Goal: Task Accomplishment & Management: Use online tool/utility

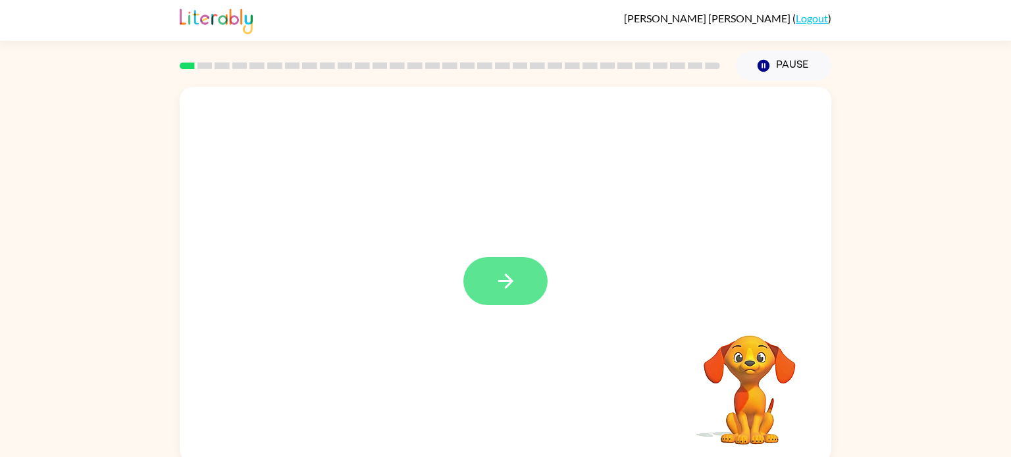
click at [511, 267] on button "button" at bounding box center [505, 281] width 84 height 48
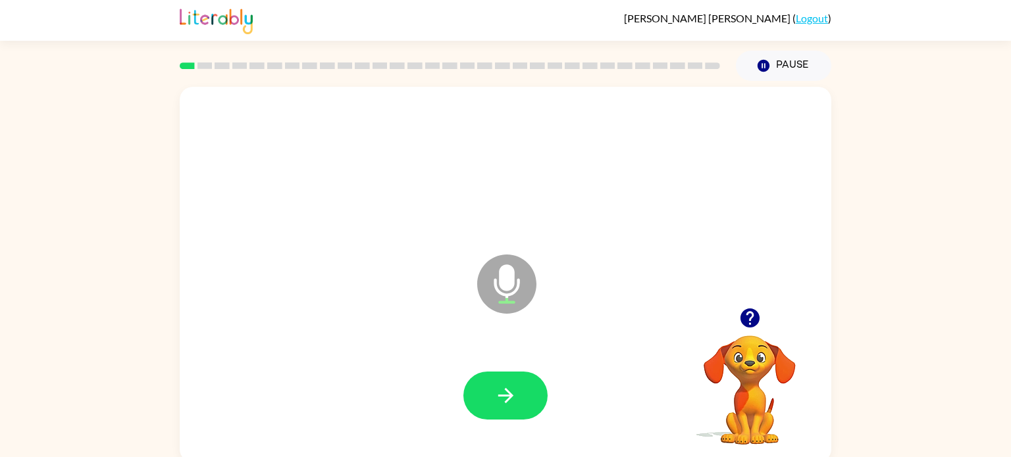
click at [508, 276] on icon "Microphone The Microphone is here when it is your turn to talk" at bounding box center [572, 300] width 197 height 99
click at [513, 396] on icon "button" at bounding box center [505, 395] width 23 height 23
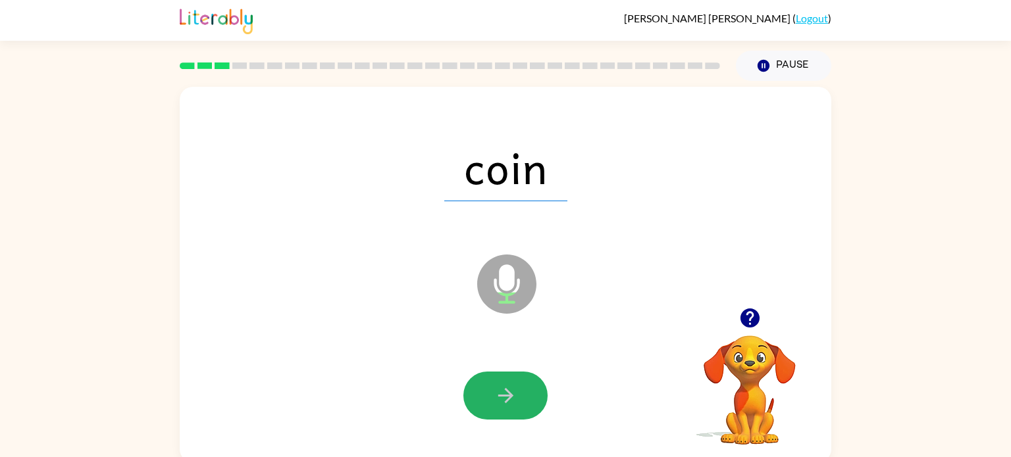
click at [513, 396] on icon "button" at bounding box center [505, 395] width 23 height 23
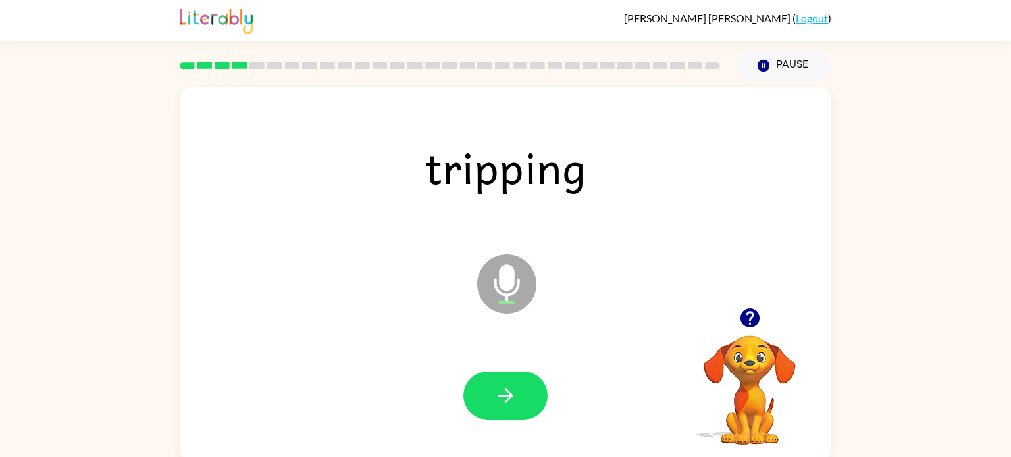
click at [513, 396] on icon "button" at bounding box center [505, 395] width 23 height 23
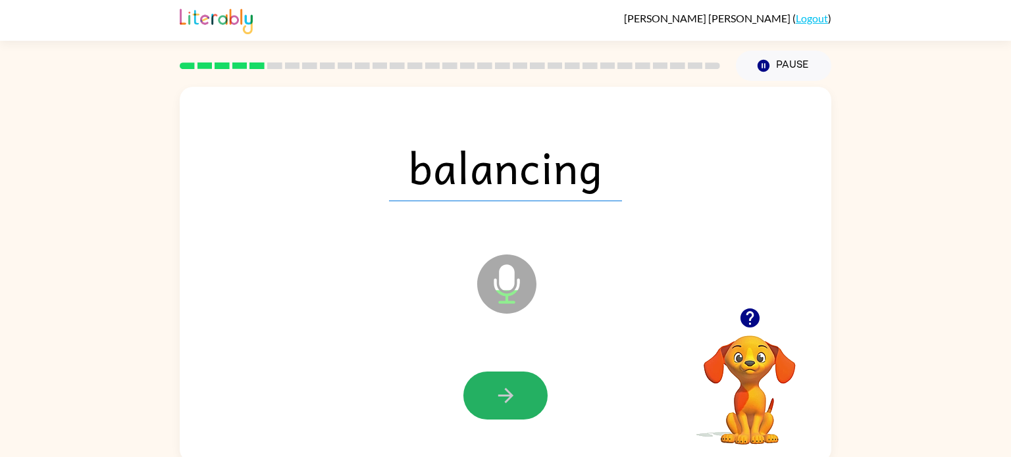
click at [513, 396] on icon "button" at bounding box center [505, 395] width 23 height 23
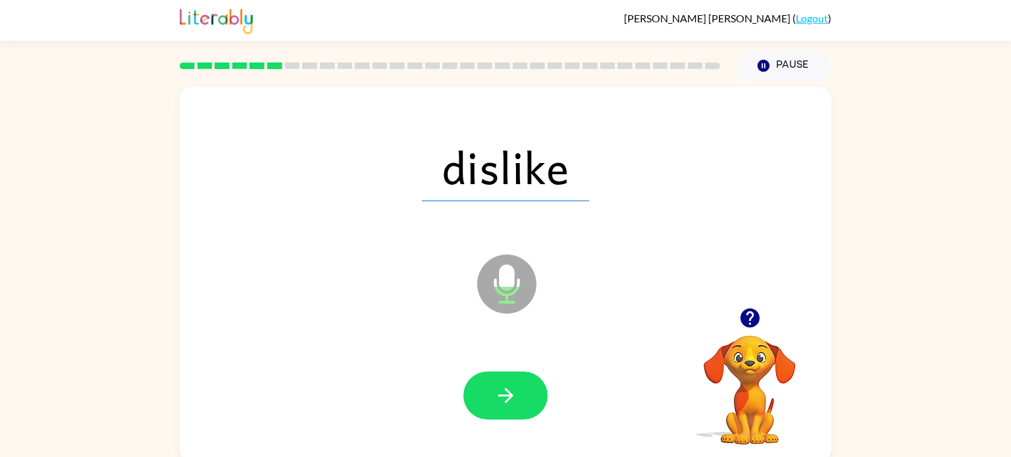
click at [513, 396] on icon "button" at bounding box center [505, 395] width 23 height 23
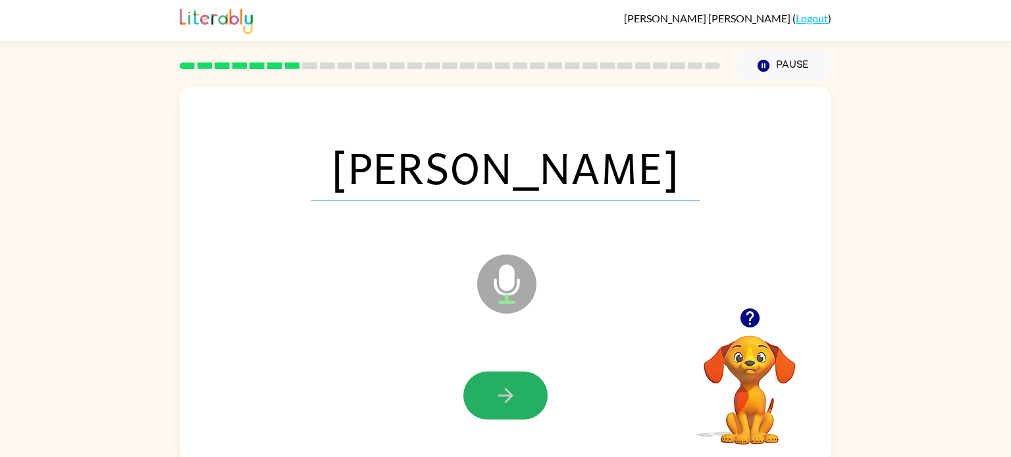
click at [513, 396] on icon "button" at bounding box center [505, 395] width 23 height 23
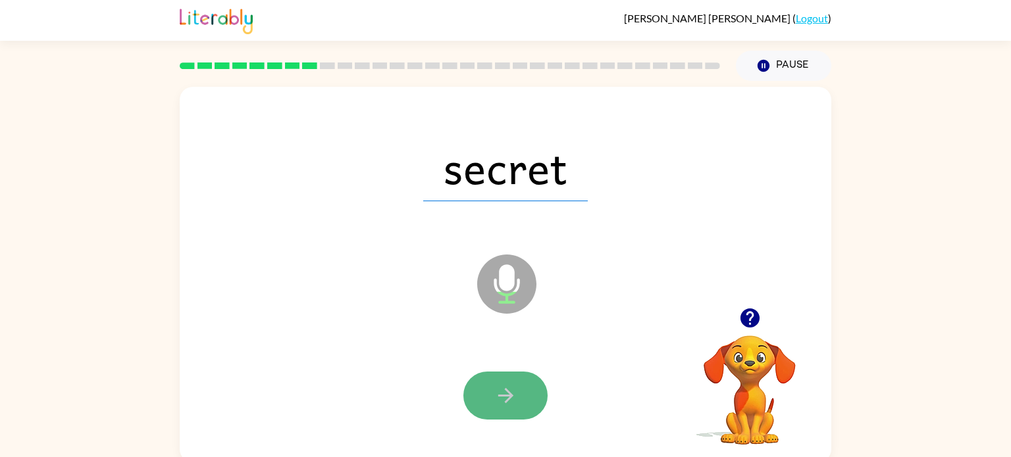
click at [512, 396] on icon "button" at bounding box center [505, 395] width 15 height 15
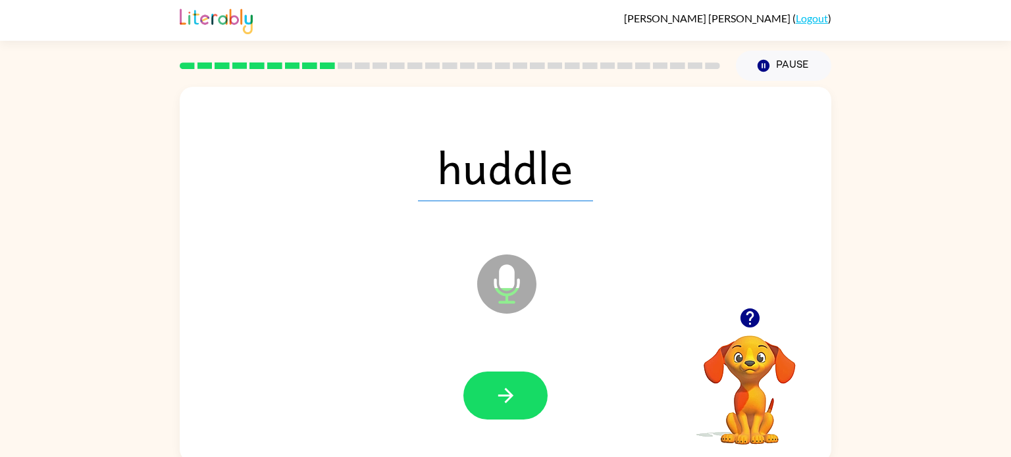
click at [512, 396] on icon "button" at bounding box center [505, 395] width 15 height 15
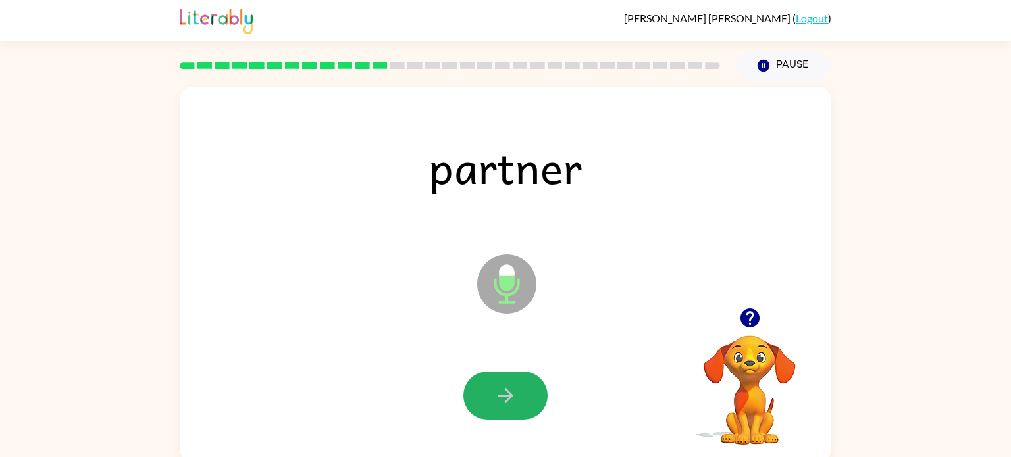
click at [512, 396] on icon "button" at bounding box center [505, 395] width 15 height 15
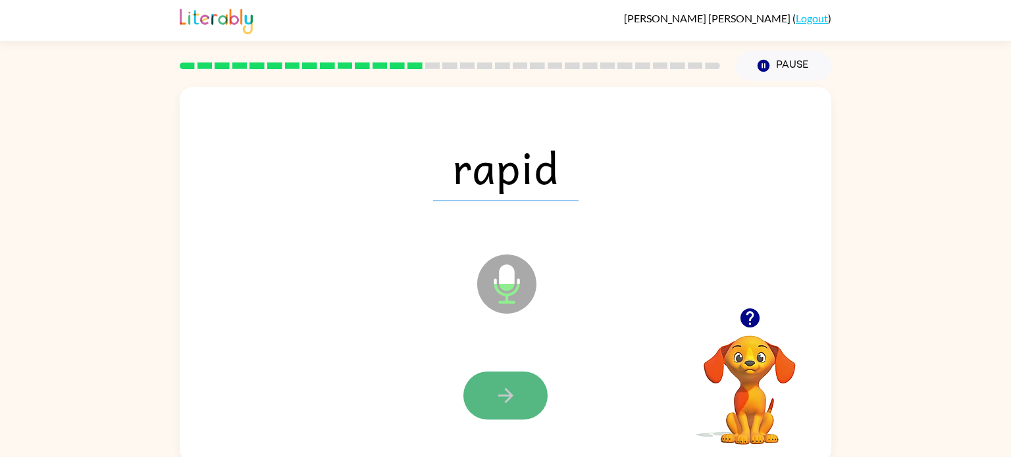
click at [512, 396] on icon "button" at bounding box center [505, 395] width 15 height 15
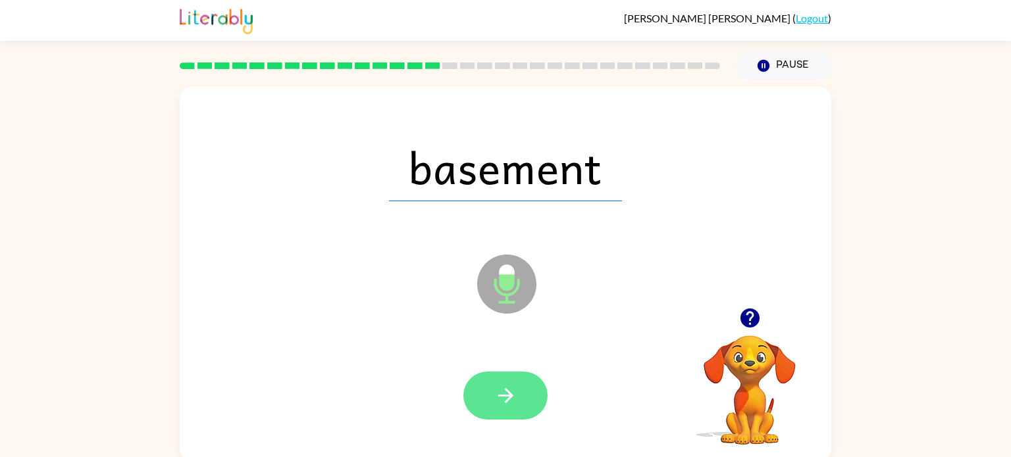
click at [511, 396] on icon "button" at bounding box center [505, 395] width 15 height 15
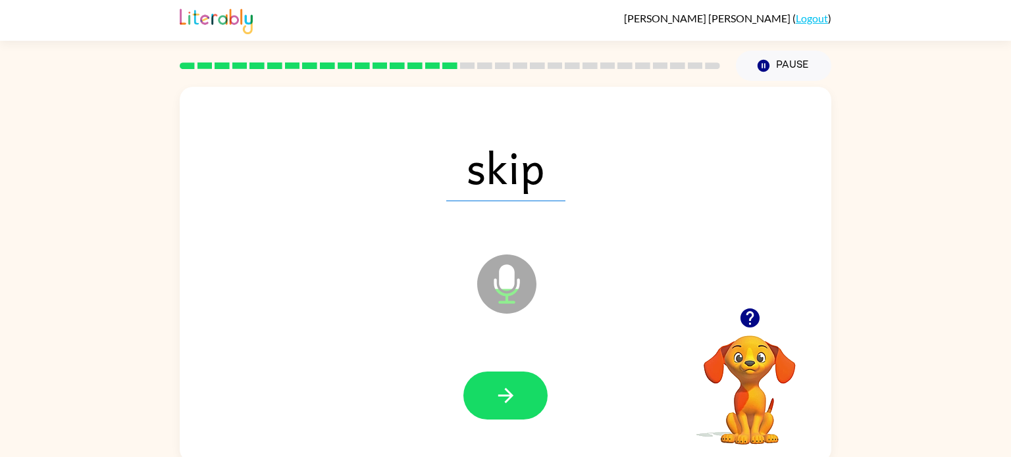
click at [511, 396] on icon "button" at bounding box center [505, 395] width 15 height 15
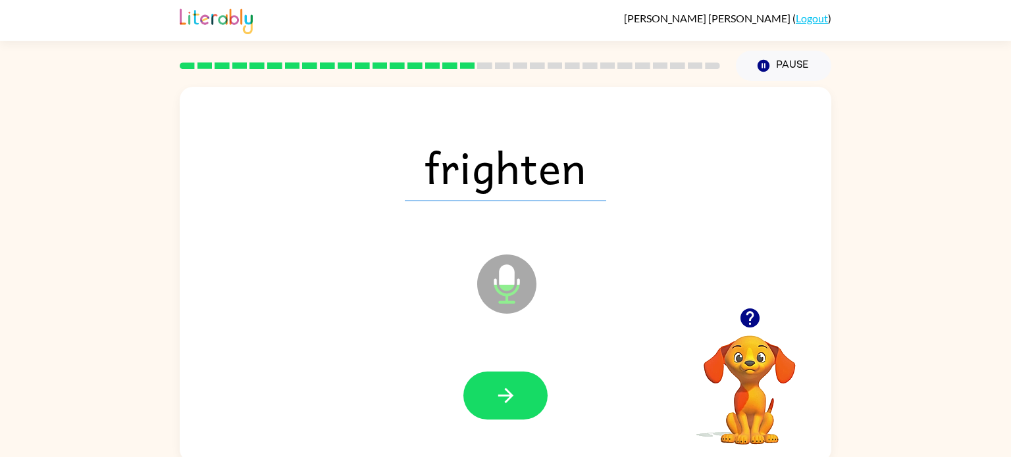
click at [511, 396] on icon "button" at bounding box center [505, 395] width 15 height 15
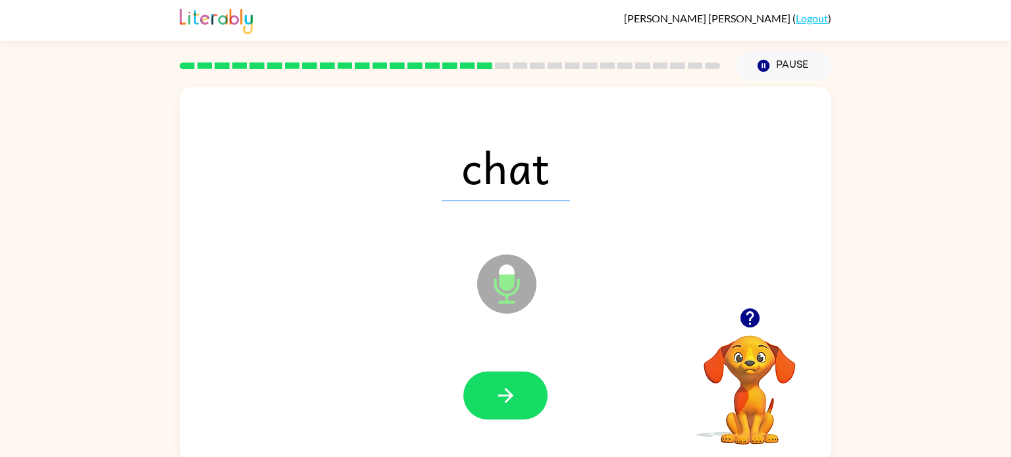
click at [511, 396] on icon "button" at bounding box center [505, 395] width 15 height 15
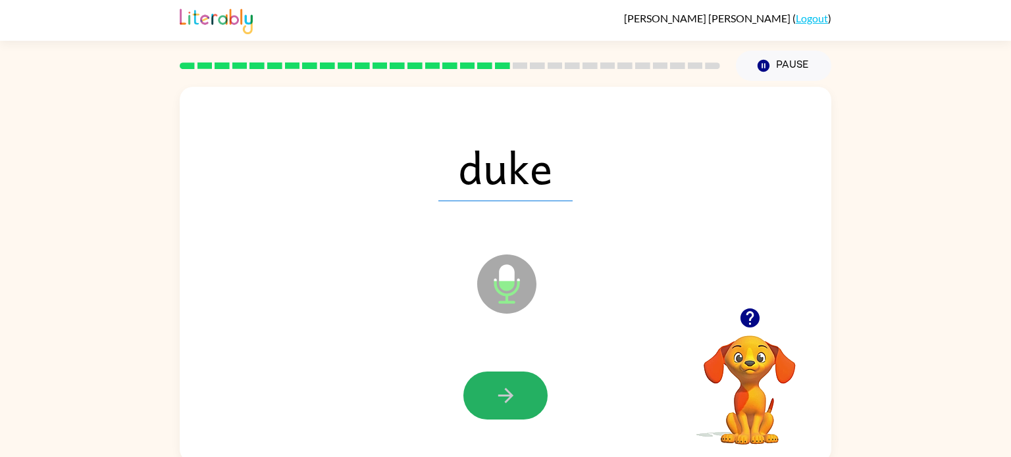
click at [511, 396] on icon "button" at bounding box center [505, 395] width 15 height 15
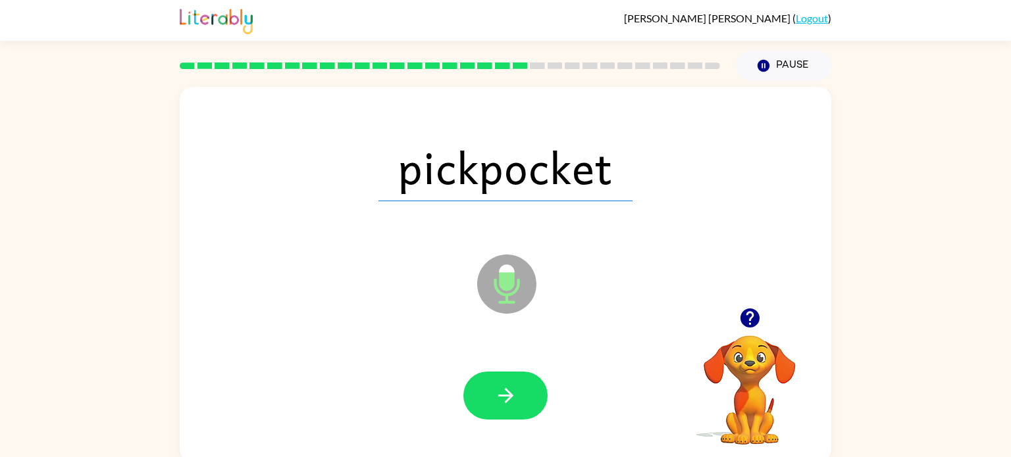
click at [511, 396] on icon "button" at bounding box center [505, 395] width 15 height 15
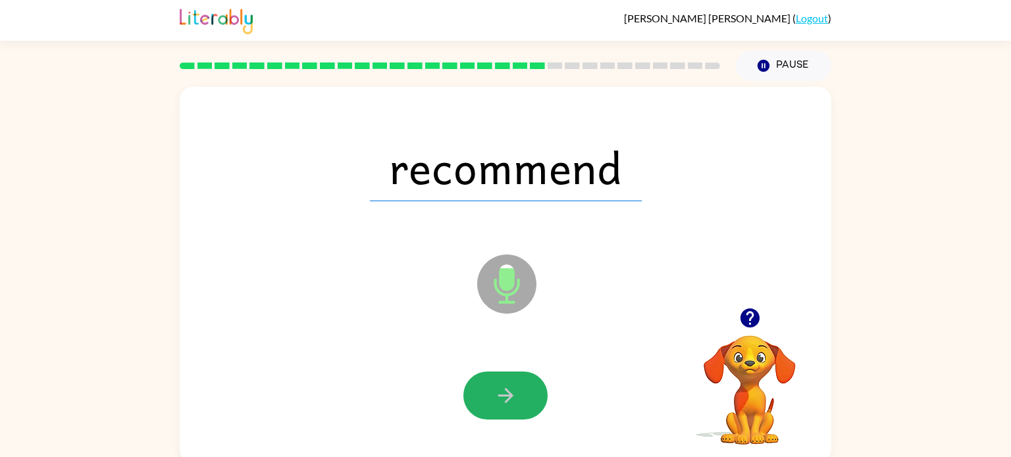
click at [511, 396] on icon "button" at bounding box center [505, 395] width 15 height 15
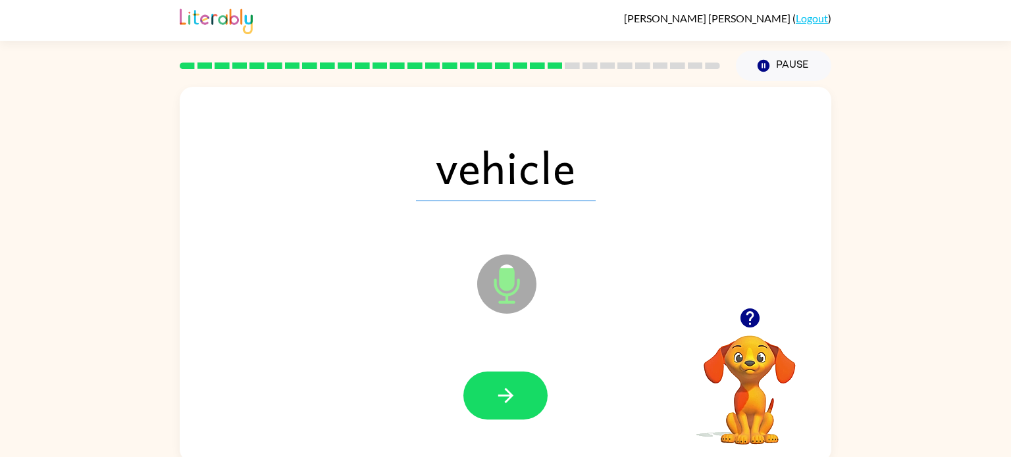
click at [511, 396] on icon "button" at bounding box center [505, 395] width 15 height 15
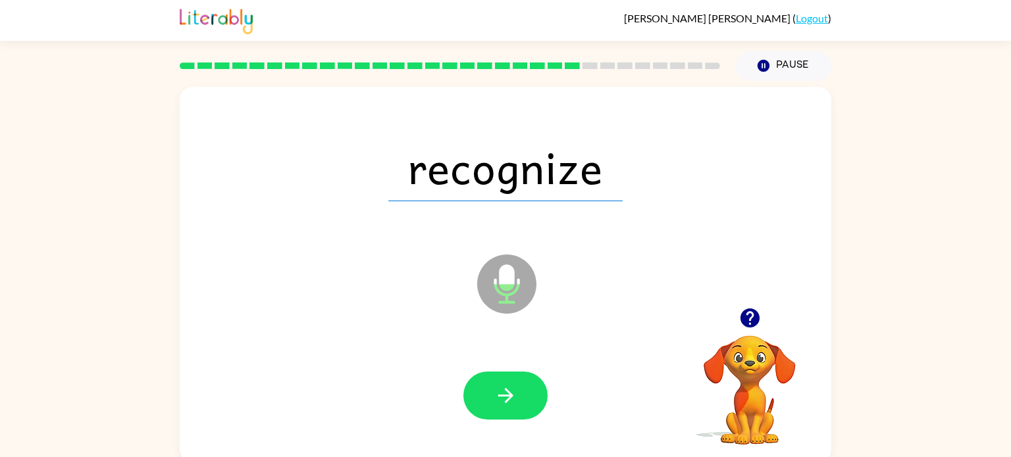
click at [511, 396] on icon "button" at bounding box center [505, 395] width 15 height 15
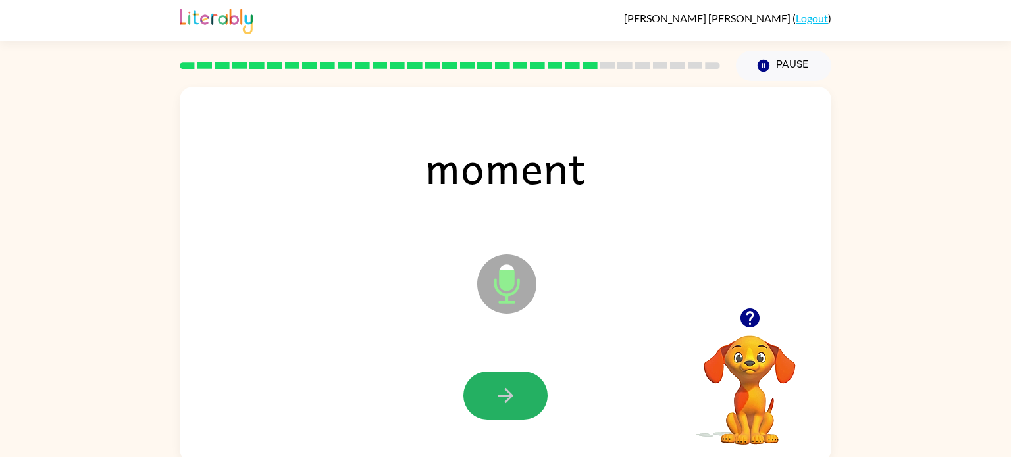
click at [511, 396] on icon "button" at bounding box center [505, 395] width 15 height 15
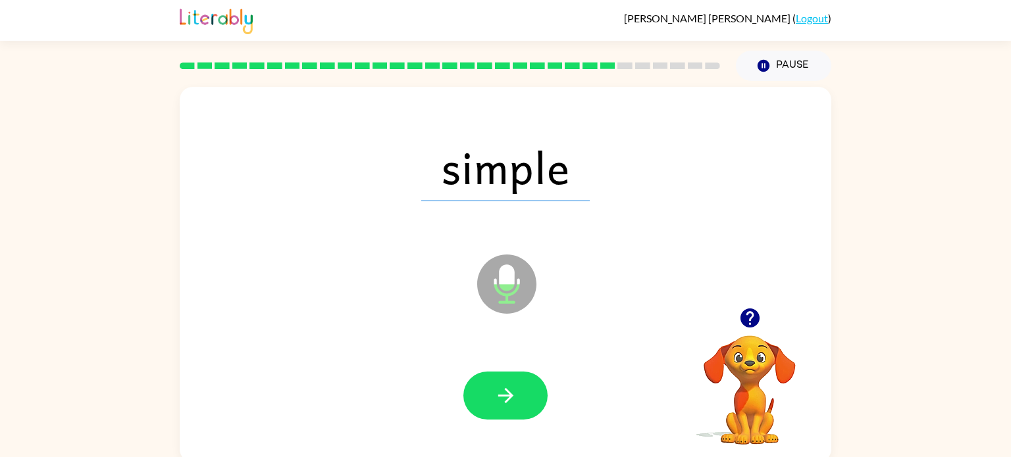
click at [511, 396] on icon "button" at bounding box center [505, 395] width 15 height 15
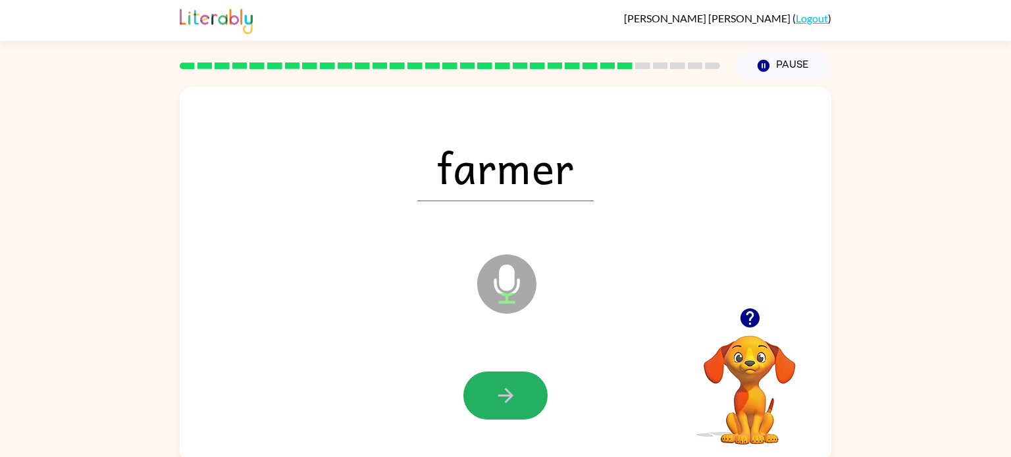
click at [511, 396] on icon "button" at bounding box center [505, 395] width 15 height 15
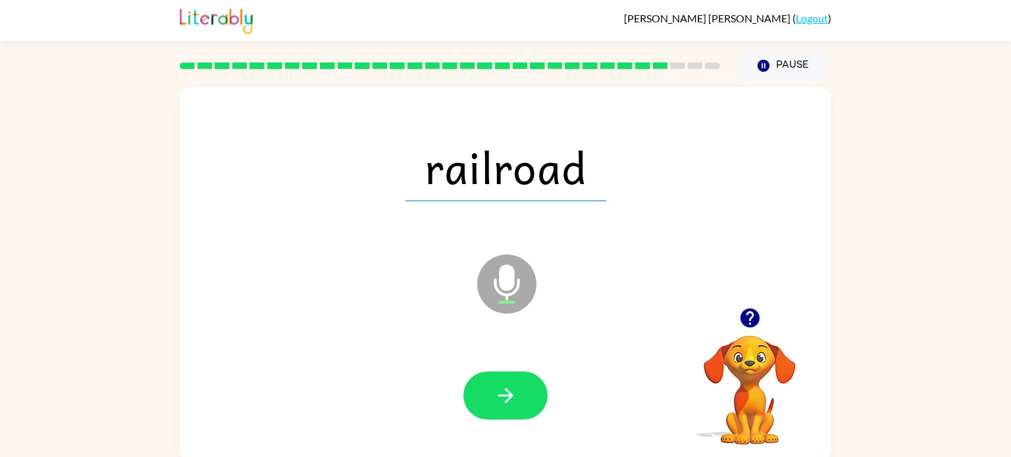
click at [511, 396] on icon "button" at bounding box center [505, 395] width 15 height 15
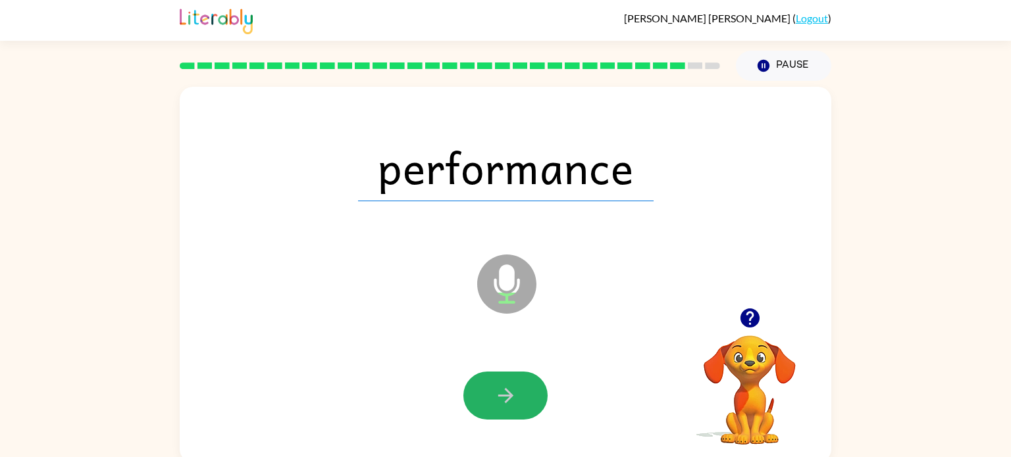
click at [511, 396] on icon "button" at bounding box center [505, 395] width 15 height 15
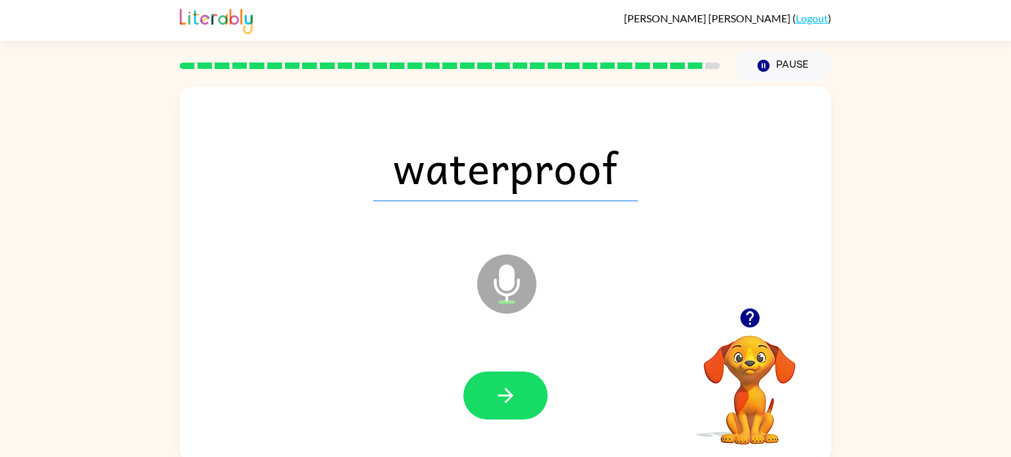
click at [511, 396] on icon "button" at bounding box center [505, 395] width 15 height 15
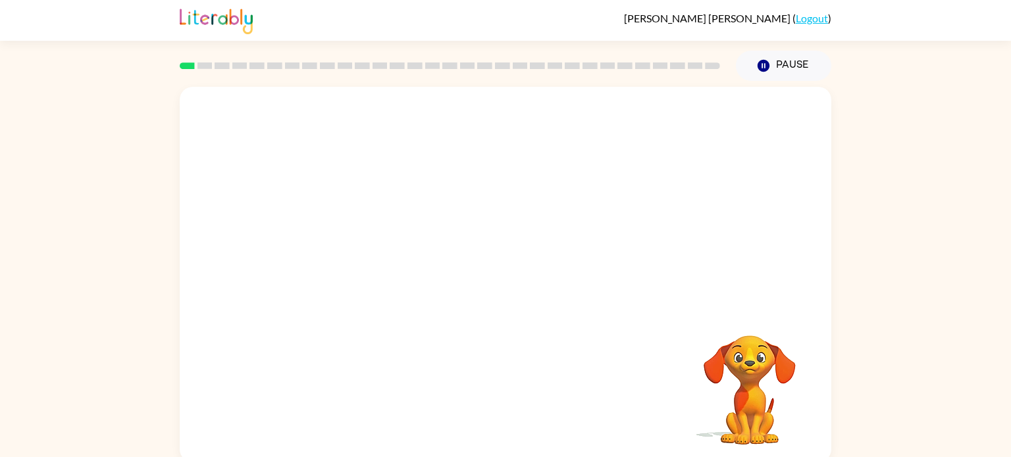
click at [542, 399] on div "Your browser must support playing .mp4 files to use Literably. Please try using…" at bounding box center [506, 275] width 652 height 376
click at [511, 279] on icon "button" at bounding box center [505, 281] width 23 height 23
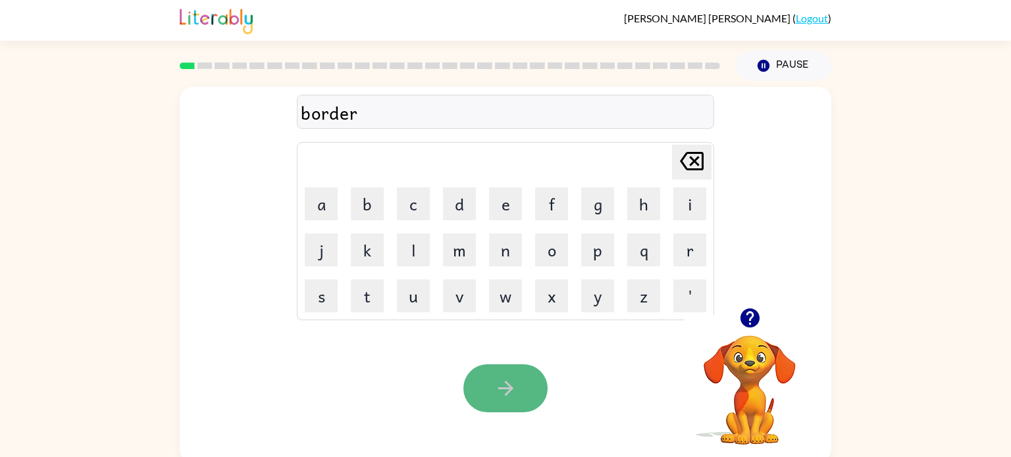
click at [526, 367] on button "button" at bounding box center [505, 389] width 84 height 48
click at [532, 374] on button "button" at bounding box center [505, 389] width 84 height 48
click at [521, 395] on button "button" at bounding box center [505, 389] width 84 height 48
click at [522, 395] on button "button" at bounding box center [505, 389] width 84 height 48
click at [519, 384] on button "button" at bounding box center [505, 389] width 84 height 48
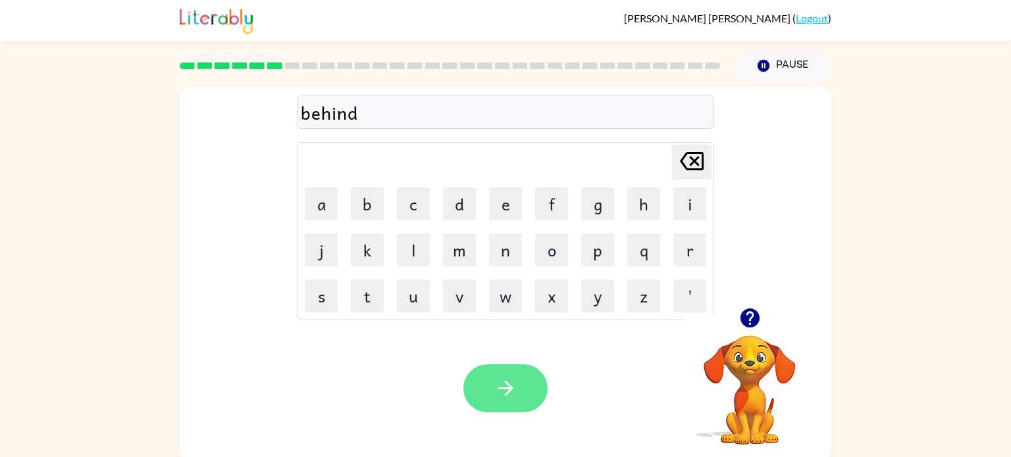
click at [517, 384] on button "button" at bounding box center [505, 389] width 84 height 48
click at [517, 382] on button "button" at bounding box center [505, 389] width 84 height 48
click at [515, 382] on icon "button" at bounding box center [505, 388] width 23 height 23
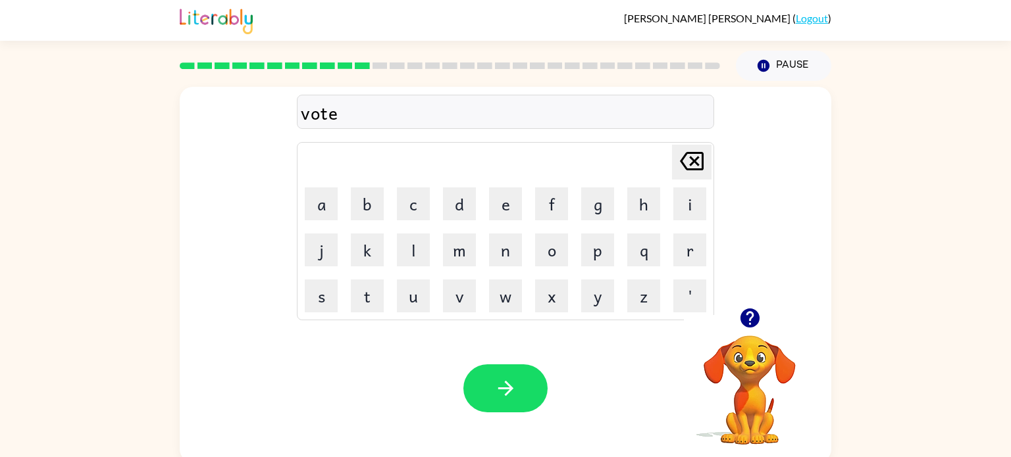
click at [469, 320] on div "Your browser must support playing .mp4 files to use Literably. Please try using…" at bounding box center [506, 389] width 652 height 148
click at [502, 395] on icon "button" at bounding box center [505, 388] width 23 height 23
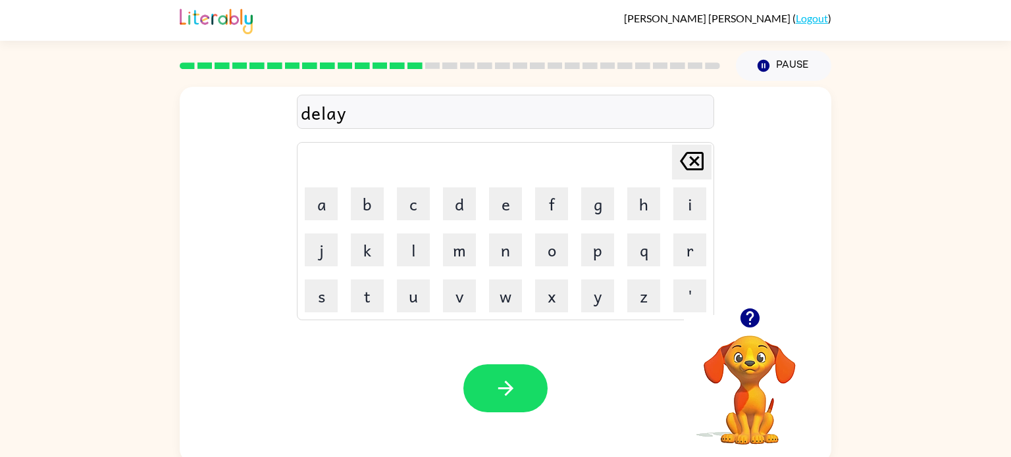
click at [502, 395] on div at bounding box center [505, 389] width 84 height 48
click at [502, 395] on icon "button" at bounding box center [505, 388] width 23 height 23
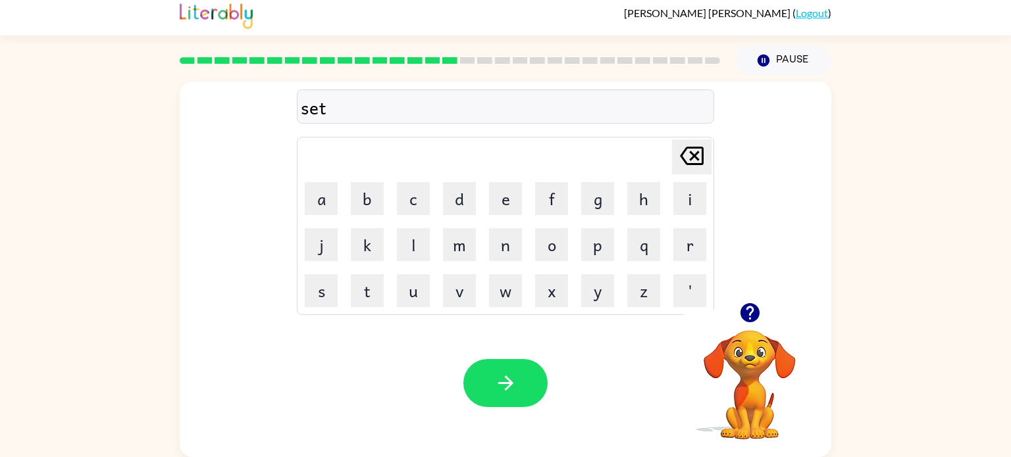
click at [502, 395] on button "button" at bounding box center [505, 383] width 84 height 48
click at [502, 395] on div at bounding box center [505, 383] width 84 height 48
click at [502, 395] on button "button" at bounding box center [505, 383] width 84 height 48
click at [502, 395] on div at bounding box center [505, 383] width 84 height 48
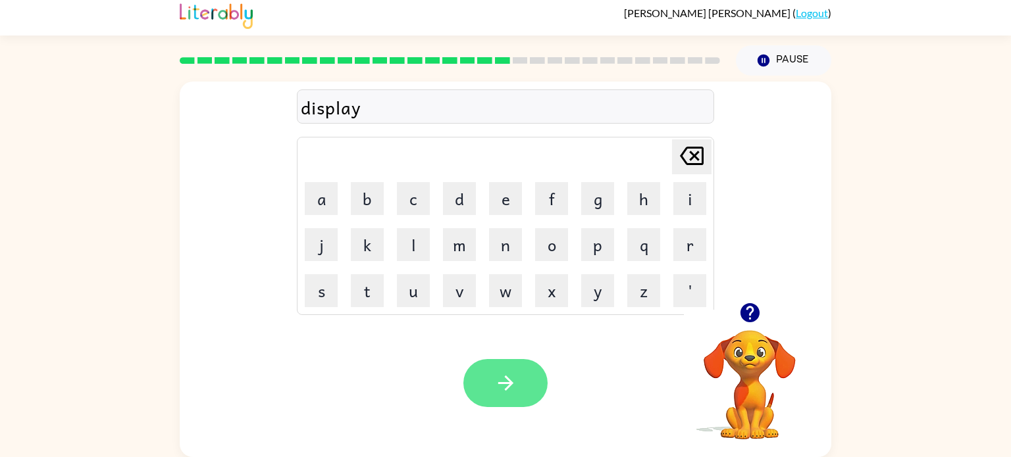
click at [502, 394] on icon "button" at bounding box center [505, 383] width 23 height 23
click at [501, 394] on icon "button" at bounding box center [505, 383] width 23 height 23
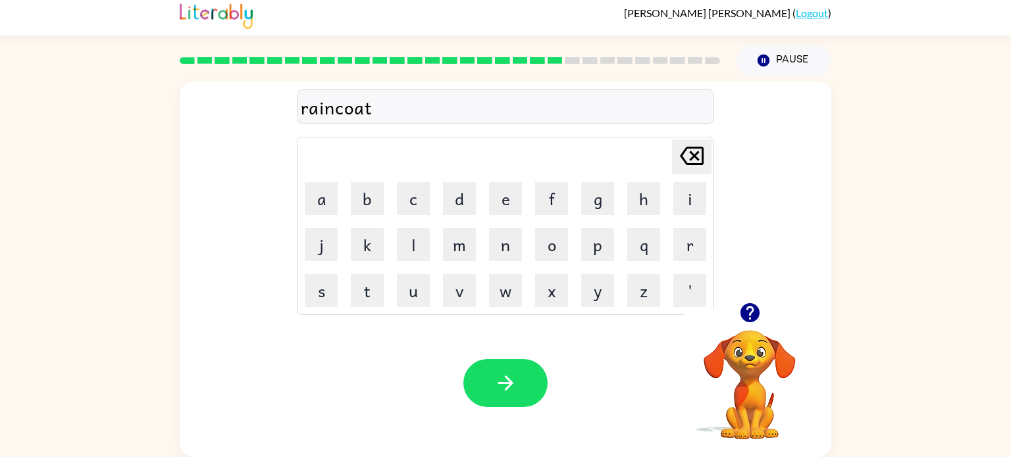
click at [501, 394] on icon "button" at bounding box center [505, 383] width 23 height 23
click at [359, 108] on div "edvansing" at bounding box center [505, 107] width 409 height 28
click at [359, 108] on div "edvancing" at bounding box center [505, 107] width 409 height 28
click at [497, 363] on button "button" at bounding box center [505, 383] width 84 height 48
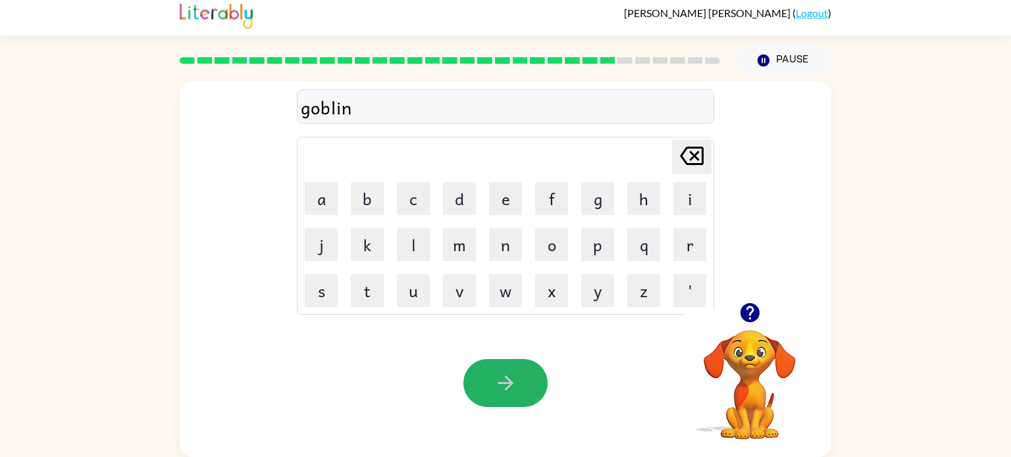
click at [497, 363] on button "button" at bounding box center [505, 383] width 84 height 48
click at [512, 391] on icon "button" at bounding box center [505, 383] width 23 height 23
click at [511, 390] on icon "button" at bounding box center [505, 383] width 23 height 23
click at [514, 392] on icon "button" at bounding box center [505, 383] width 23 height 23
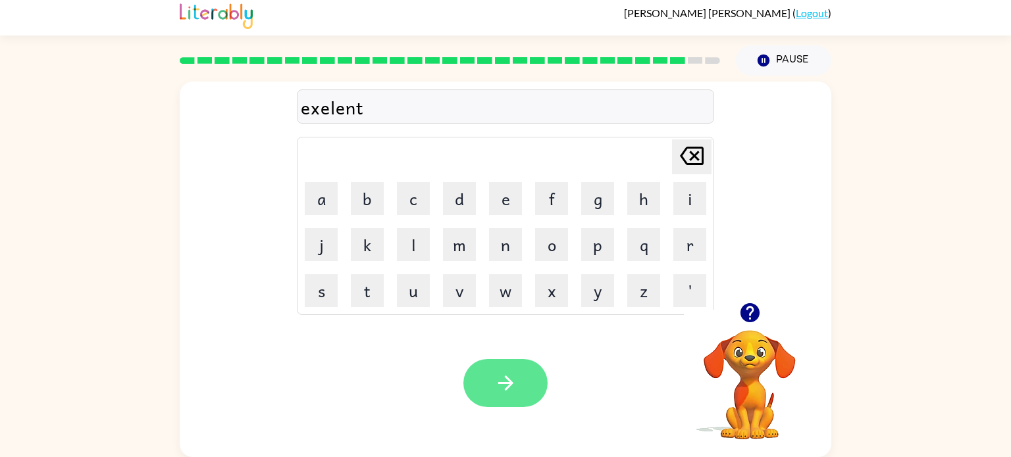
click at [514, 392] on icon "button" at bounding box center [505, 383] width 23 height 23
click at [517, 367] on button "button" at bounding box center [505, 383] width 84 height 48
